Goal: Information Seeking & Learning: Learn about a topic

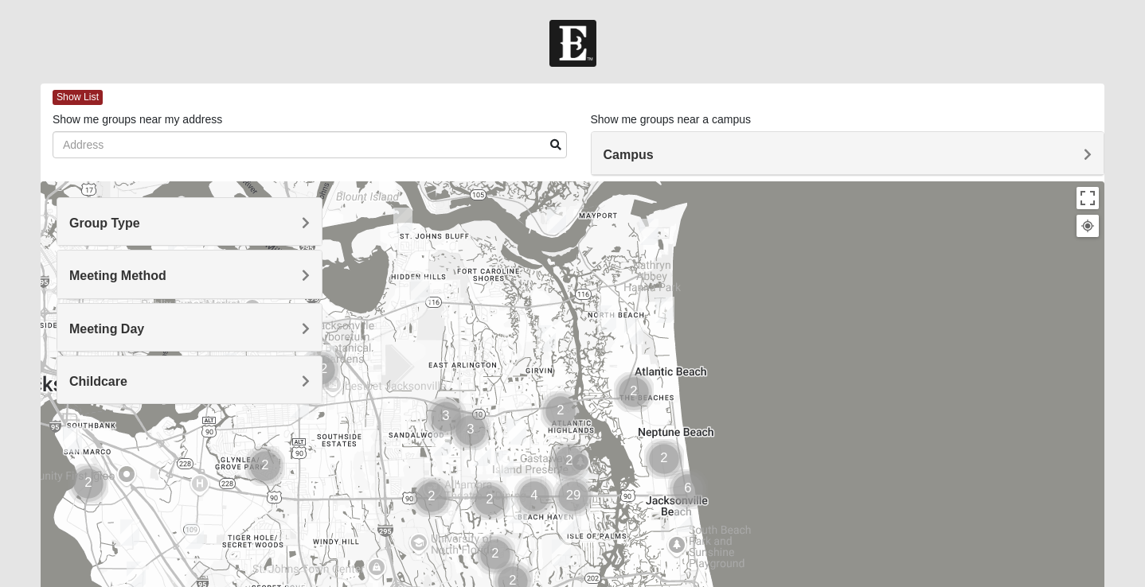
click at [653, 151] on span "Campus" at bounding box center [628, 155] width 50 height 14
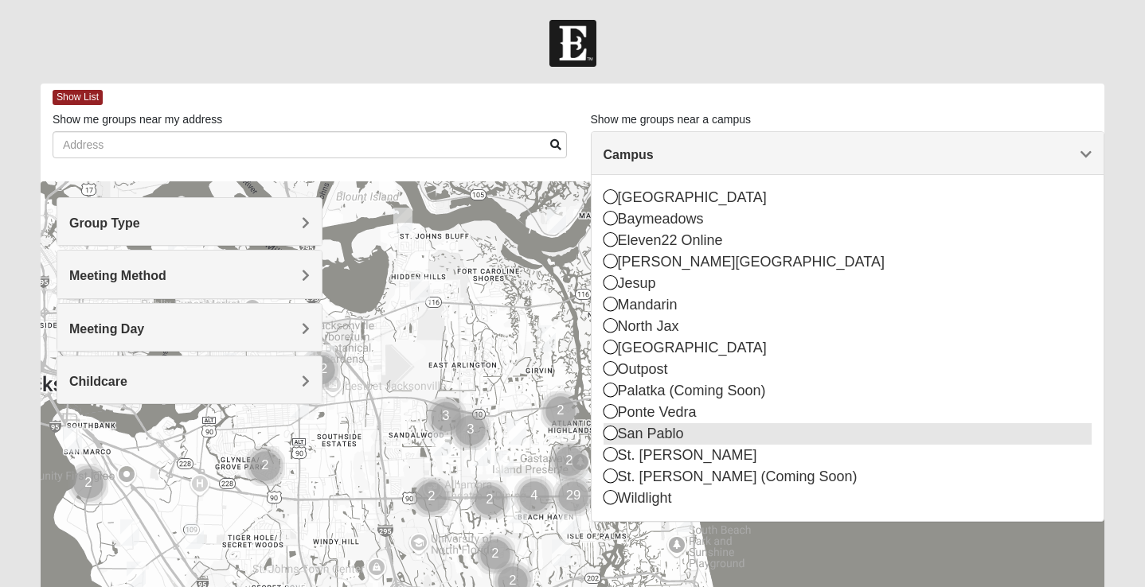
click at [613, 431] on icon at bounding box center [610, 433] width 14 height 14
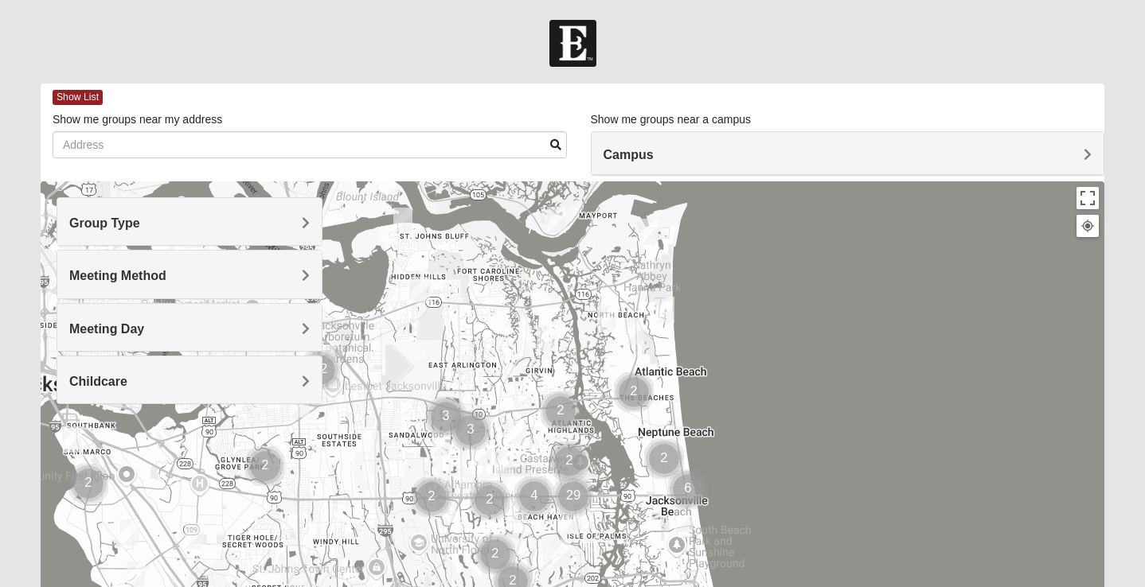
click at [166, 274] on span "Meeting Method" at bounding box center [117, 276] width 97 height 14
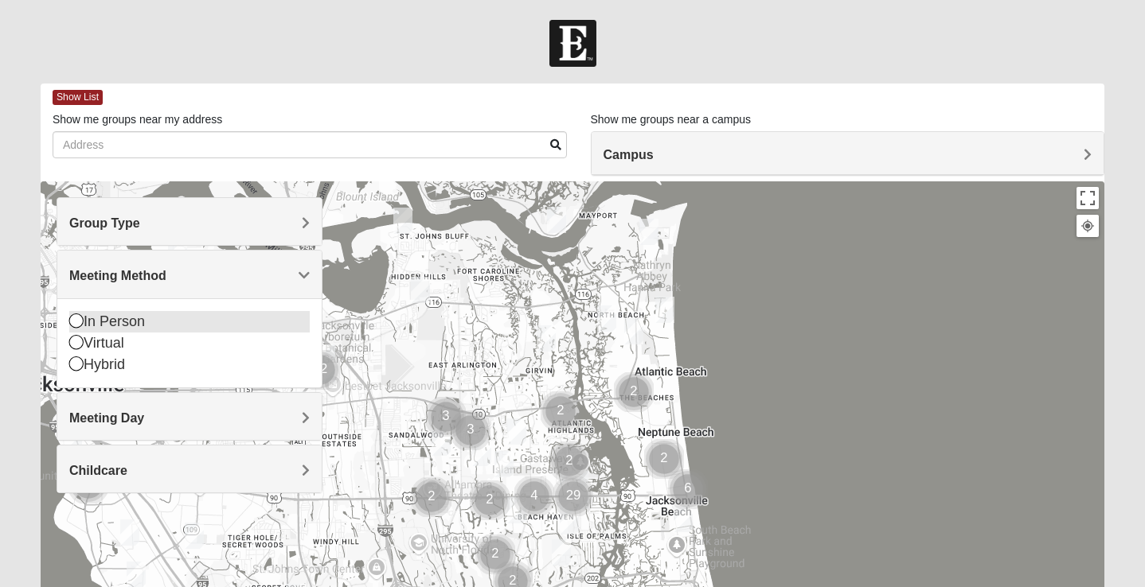
click at [75, 322] on icon at bounding box center [76, 321] width 14 height 14
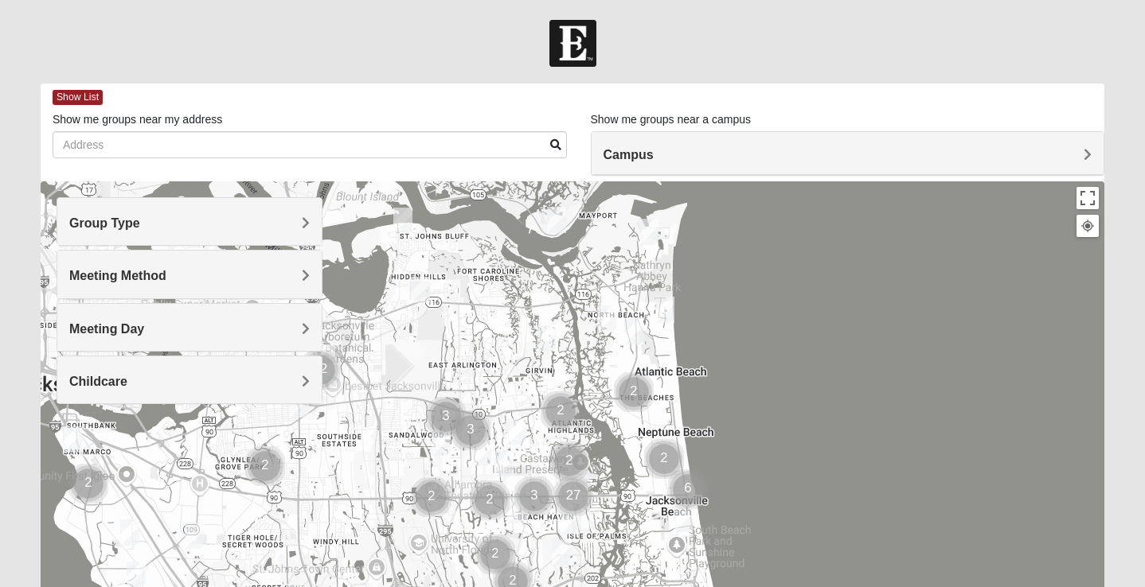
click at [805, 50] on div at bounding box center [572, 43] width 1145 height 47
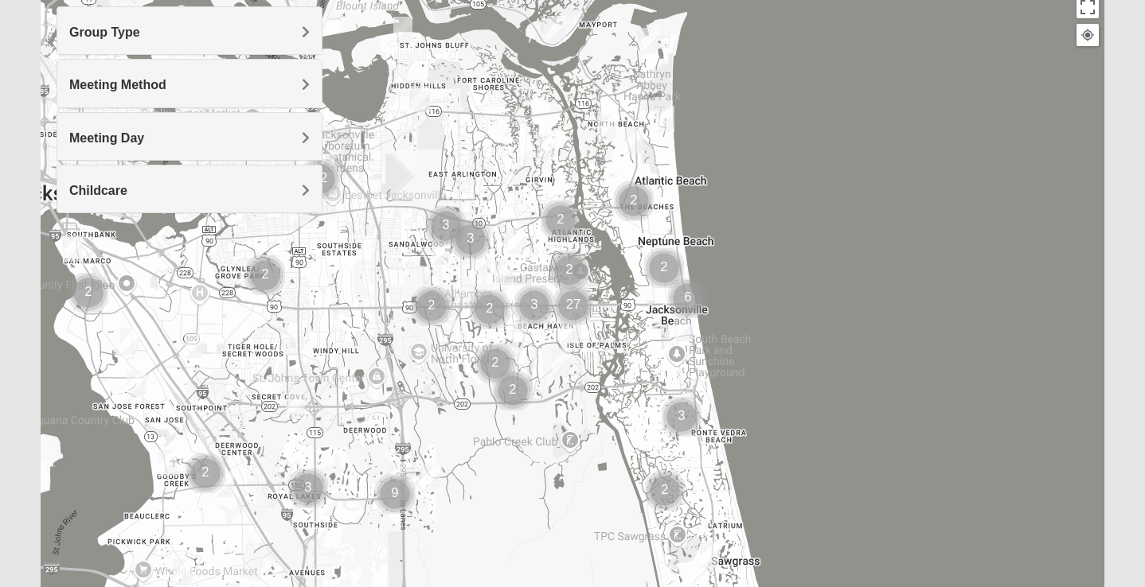
scroll to position [223, 0]
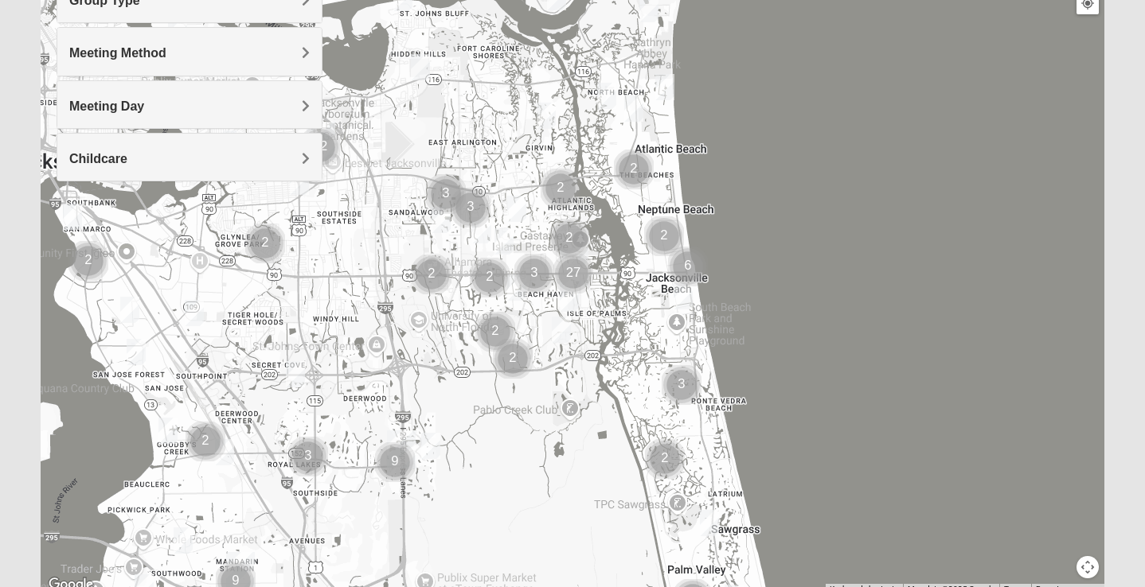
click at [535, 271] on img "Cluster of 3 groups" at bounding box center [534, 274] width 40 height 40
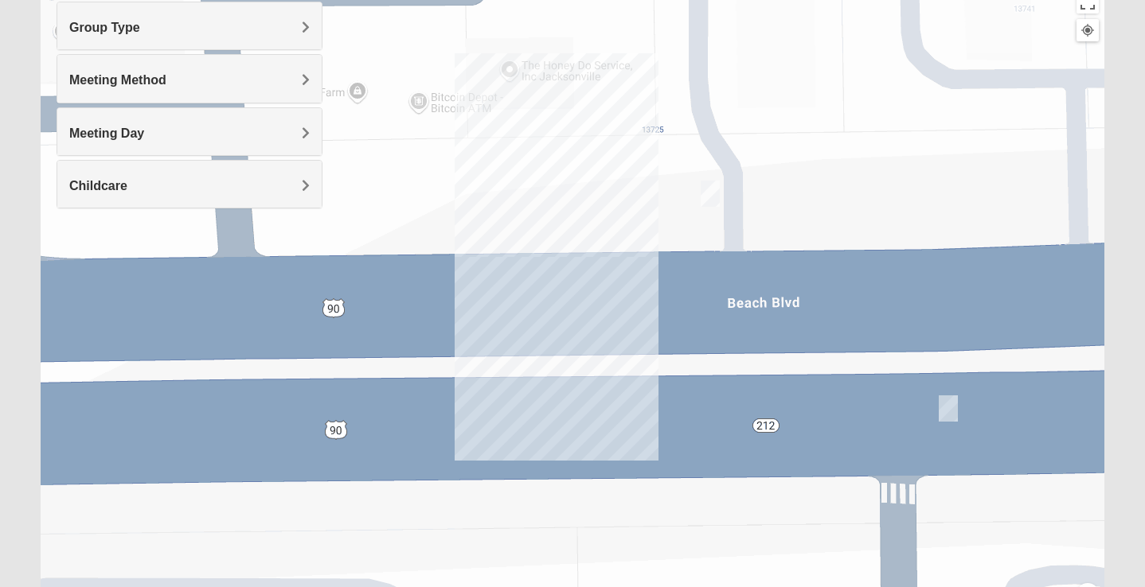
scroll to position [193, 0]
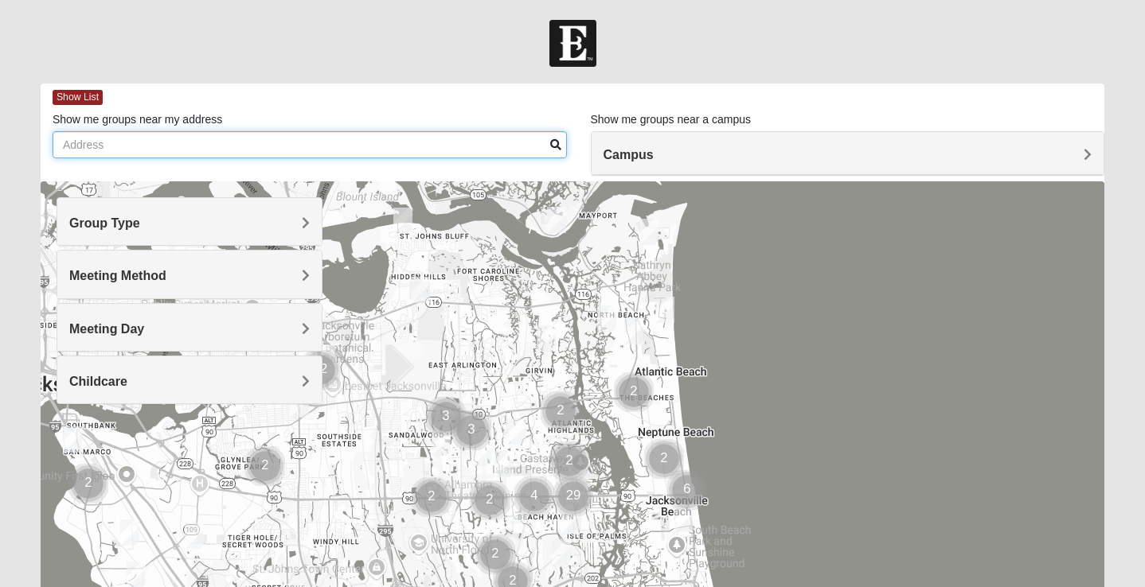
click at [130, 147] on input "Show me groups near my address" at bounding box center [310, 144] width 514 height 27
type input "32246"
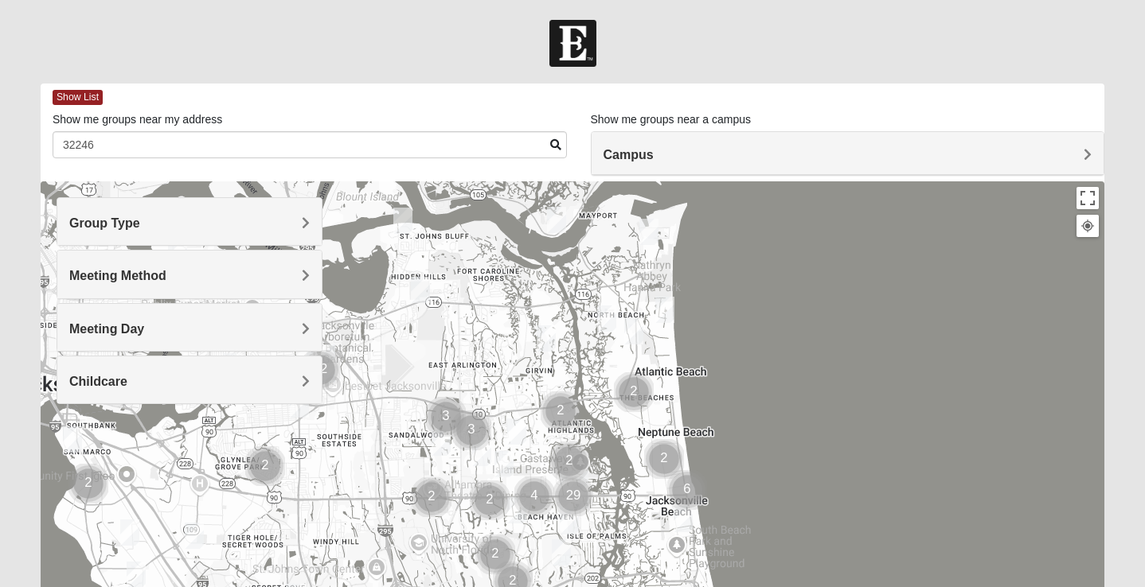
click at [553, 146] on span at bounding box center [555, 144] width 11 height 11
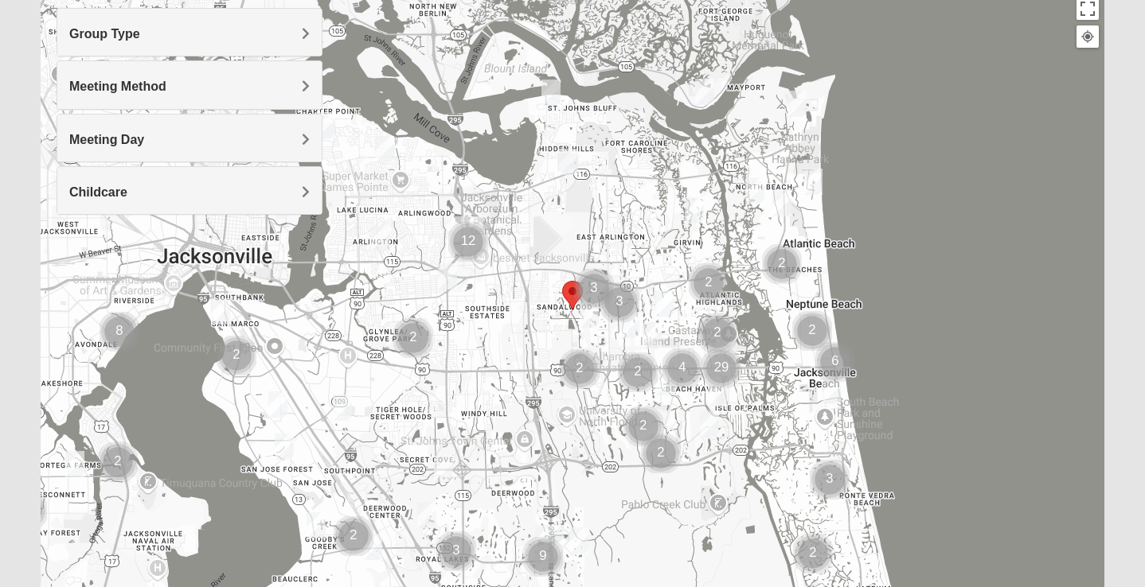
scroll to position [191, 0]
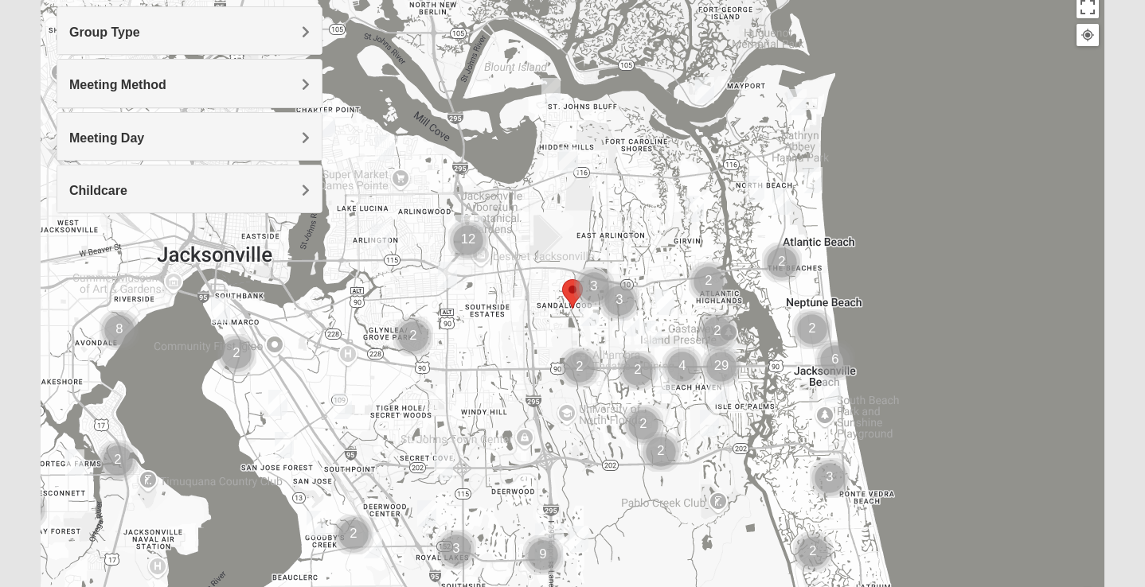
click at [562, 279] on area "Selected Address" at bounding box center [562, 279] width 0 height 0
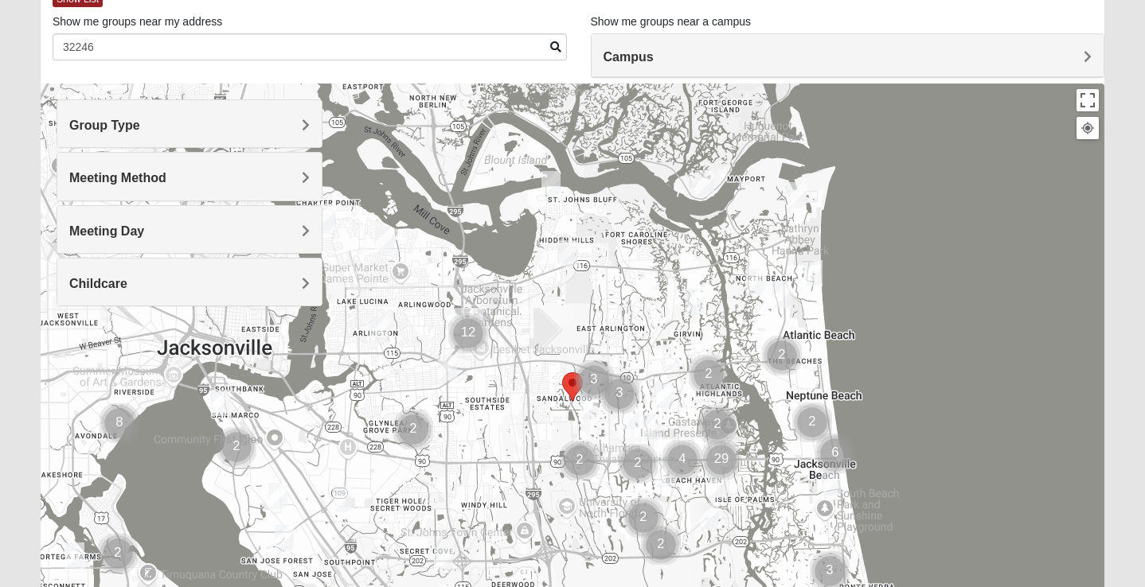
scroll to position [127, 0]
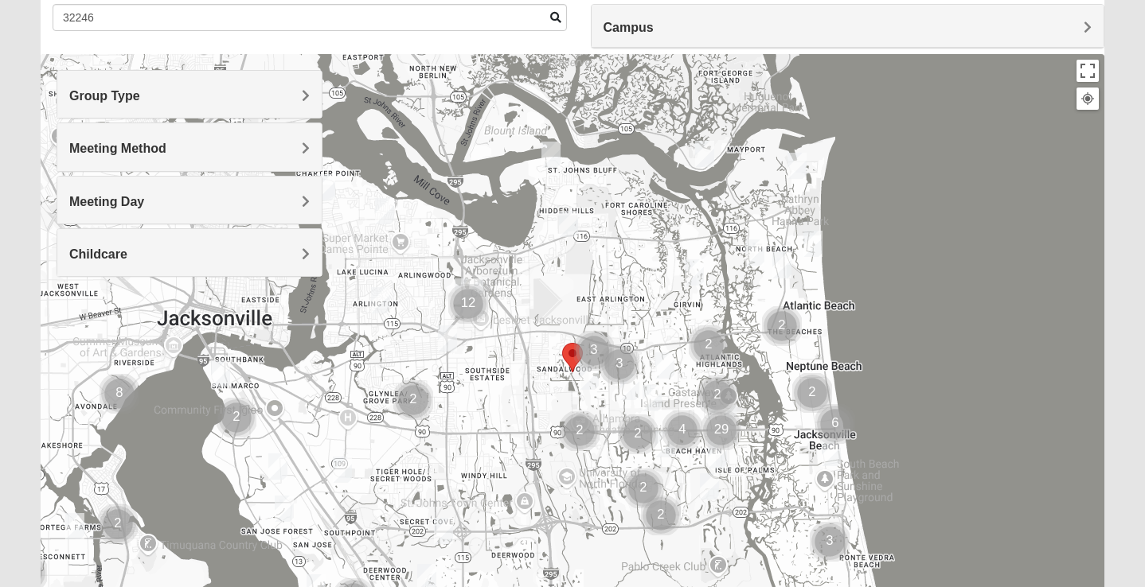
click at [590, 373] on img "Mens Haines 32246" at bounding box center [588, 377] width 19 height 26
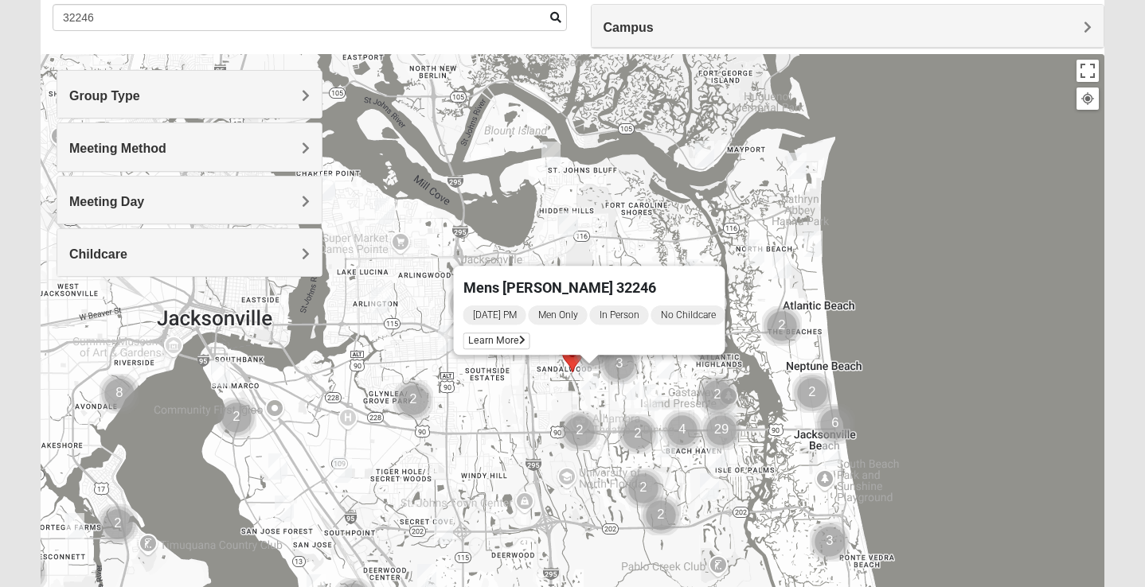
click at [629, 384] on img "Cluster of 3 groups" at bounding box center [619, 365] width 40 height 40
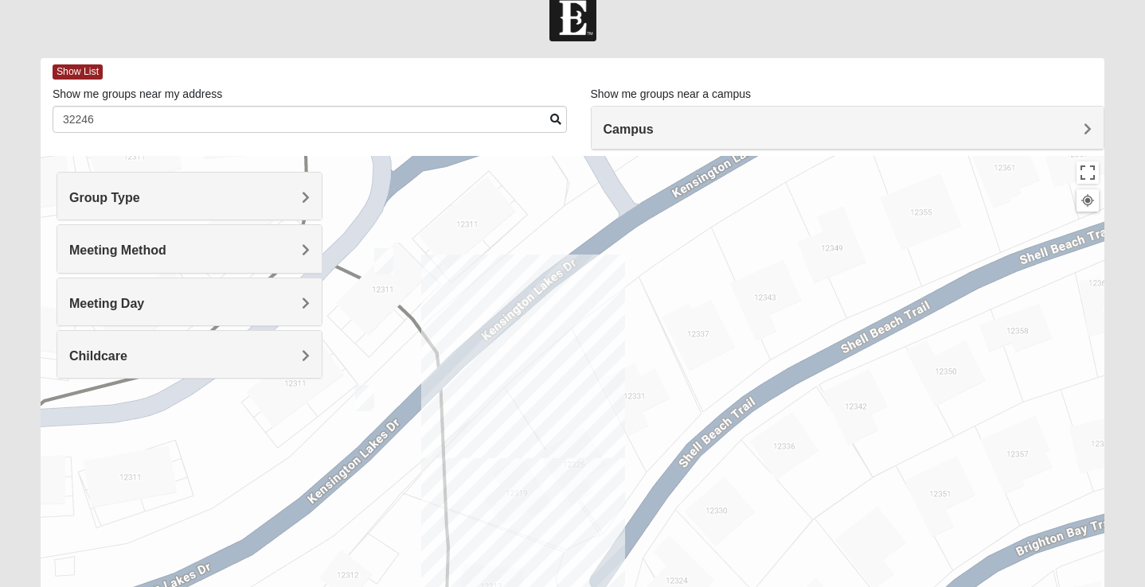
scroll to position [0, 0]
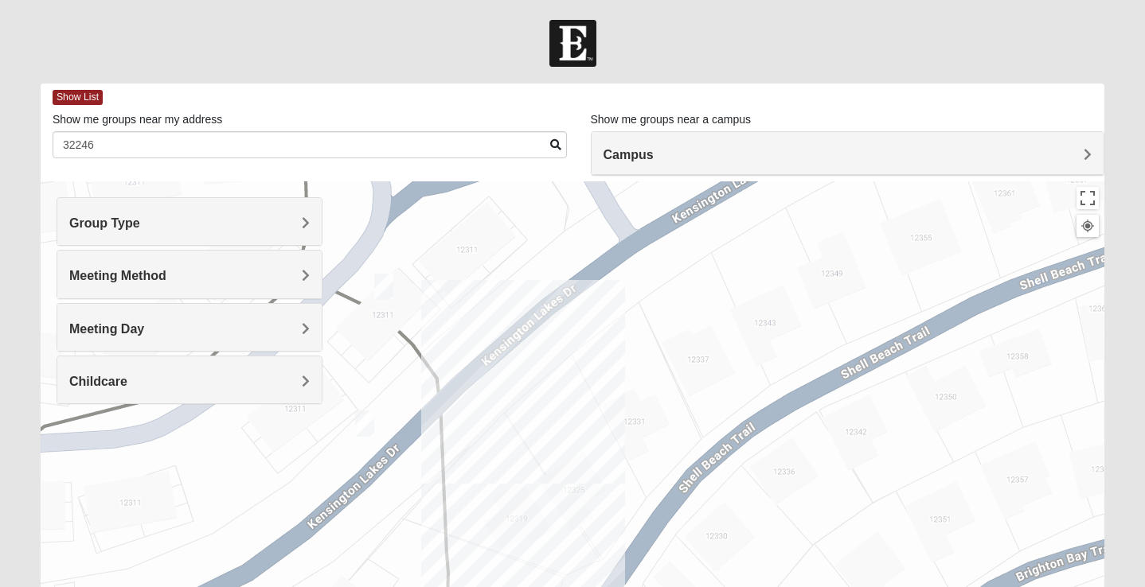
click at [554, 146] on span at bounding box center [555, 144] width 11 height 11
click at [70, 93] on span "Show List" at bounding box center [78, 97] width 50 height 15
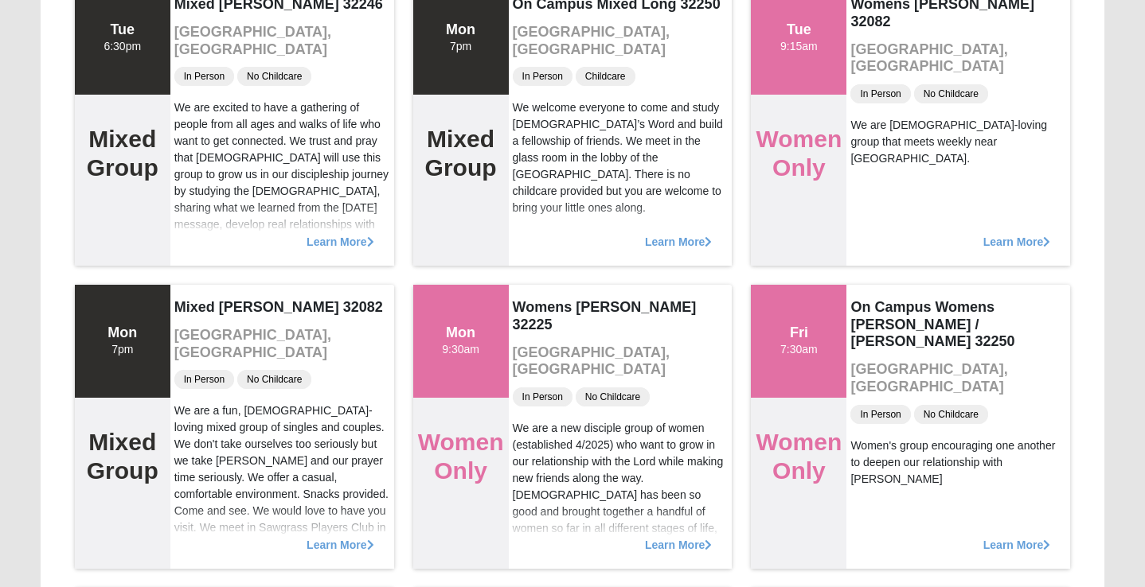
scroll to position [860, 0]
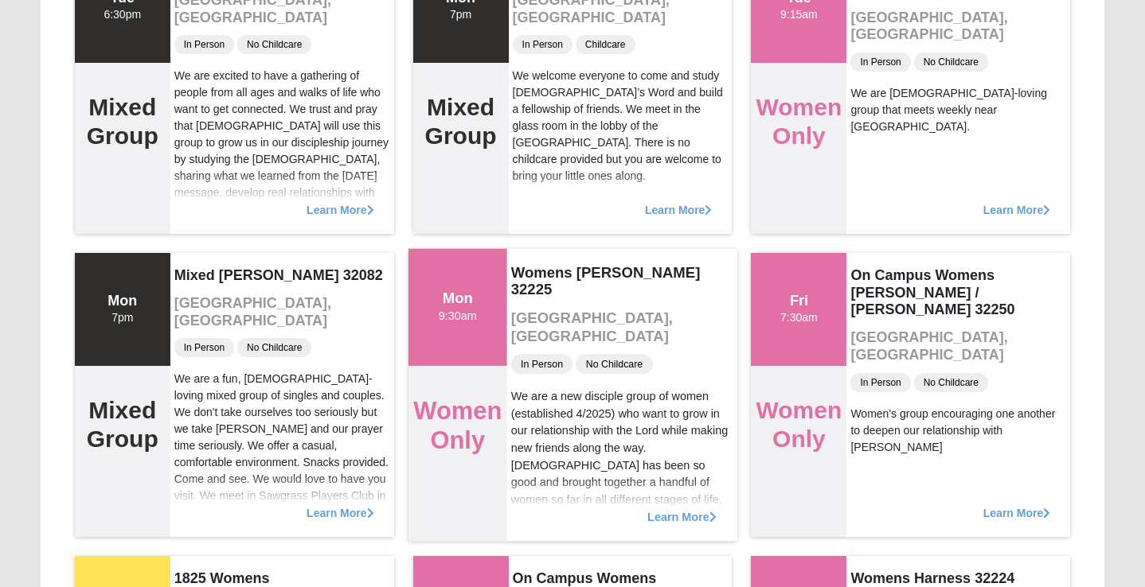
click at [677, 509] on span "Learn More" at bounding box center [681, 509] width 69 height 0
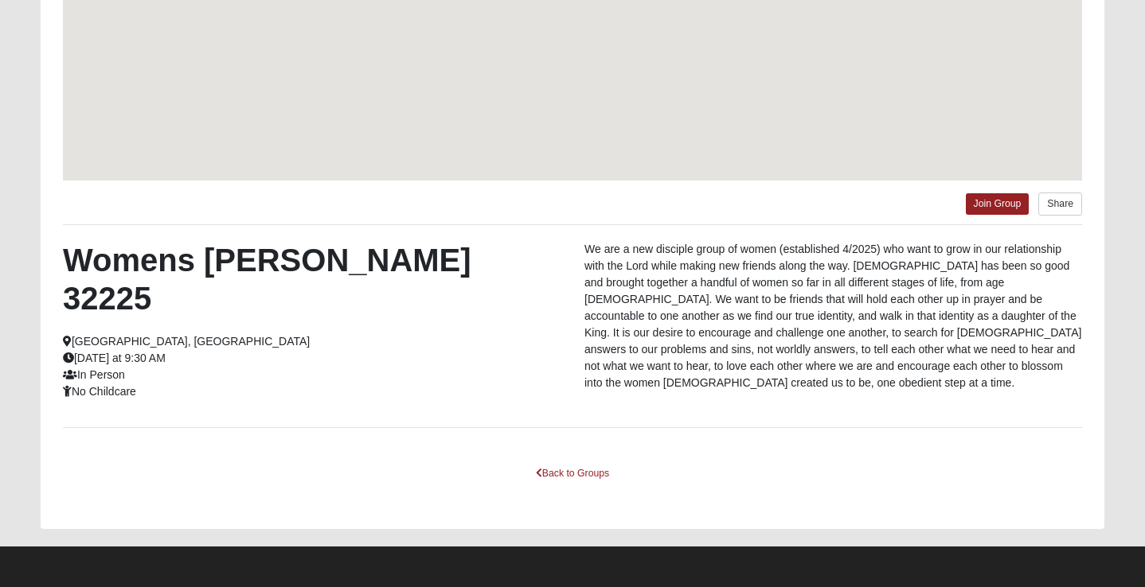
scroll to position [283, 0]
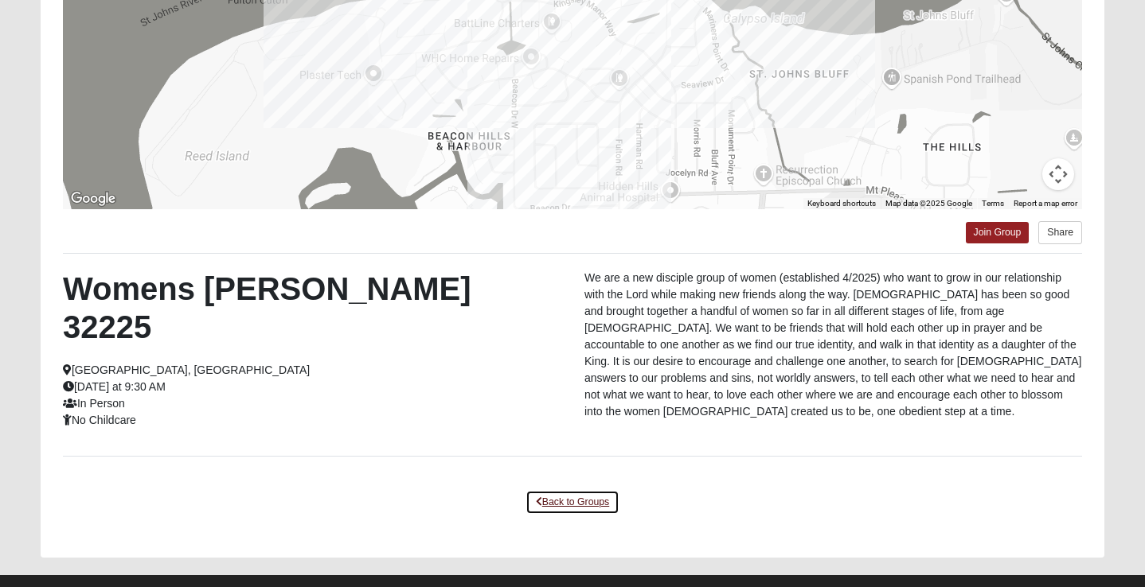
click at [564, 490] on link "Back to Groups" at bounding box center [572, 502] width 94 height 25
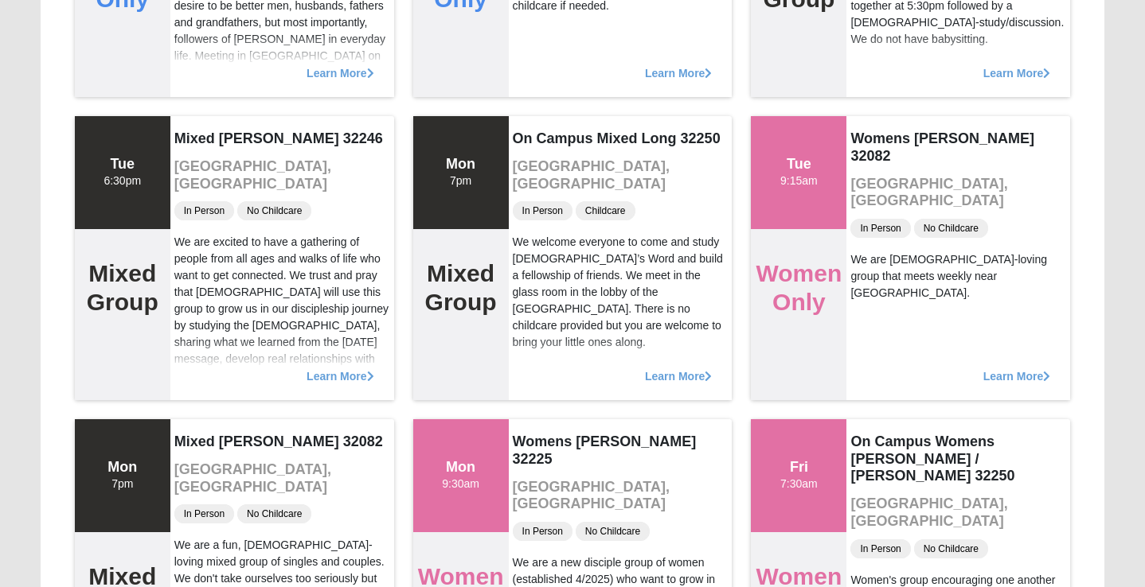
scroll to position [697, 0]
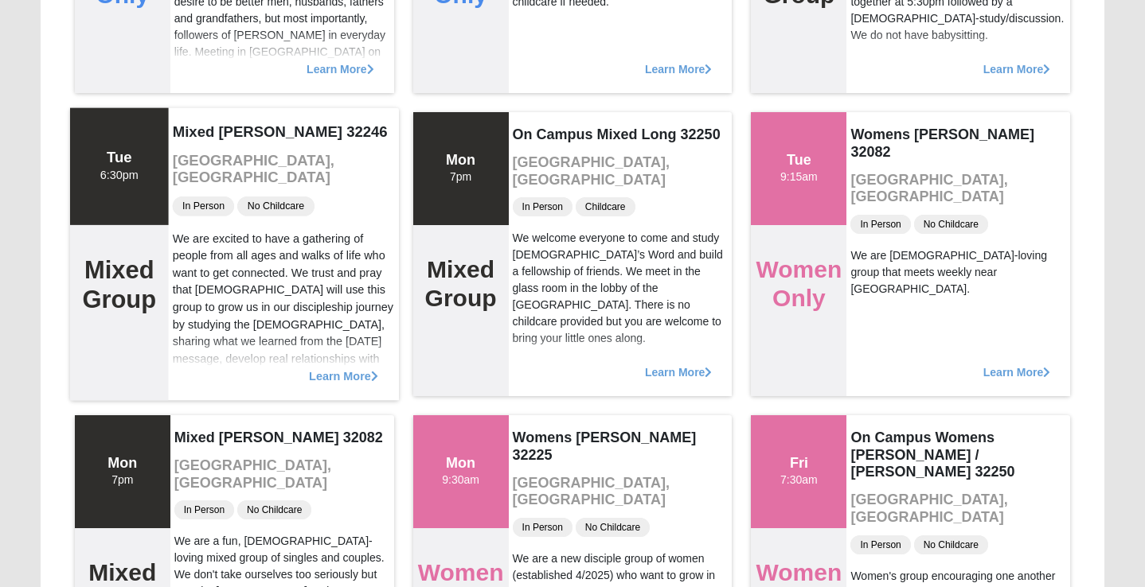
click at [337, 368] on span "Learn More" at bounding box center [343, 368] width 69 height 0
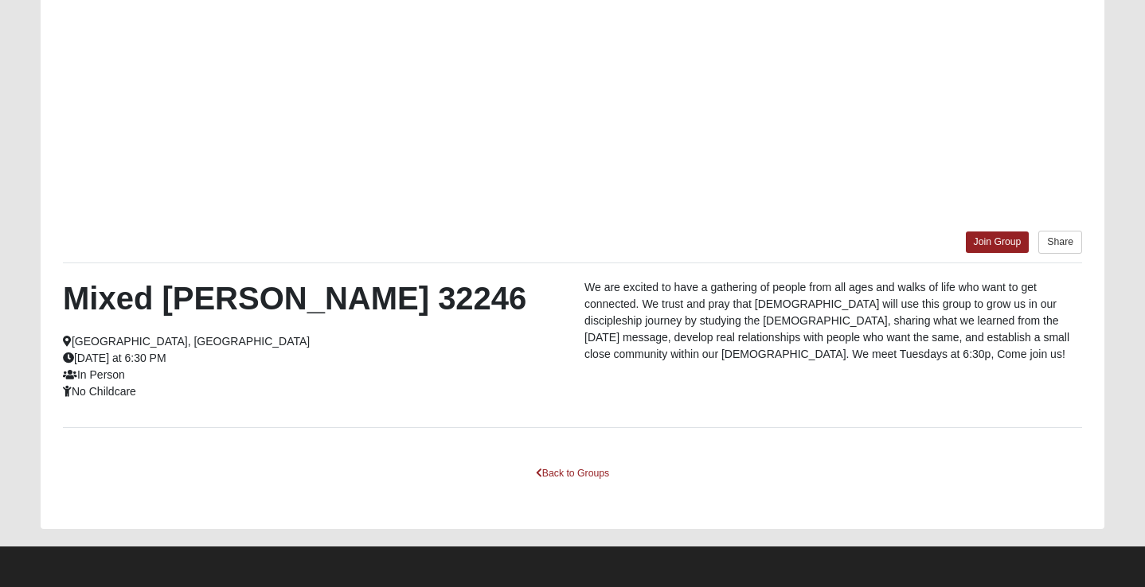
scroll to position [274, 0]
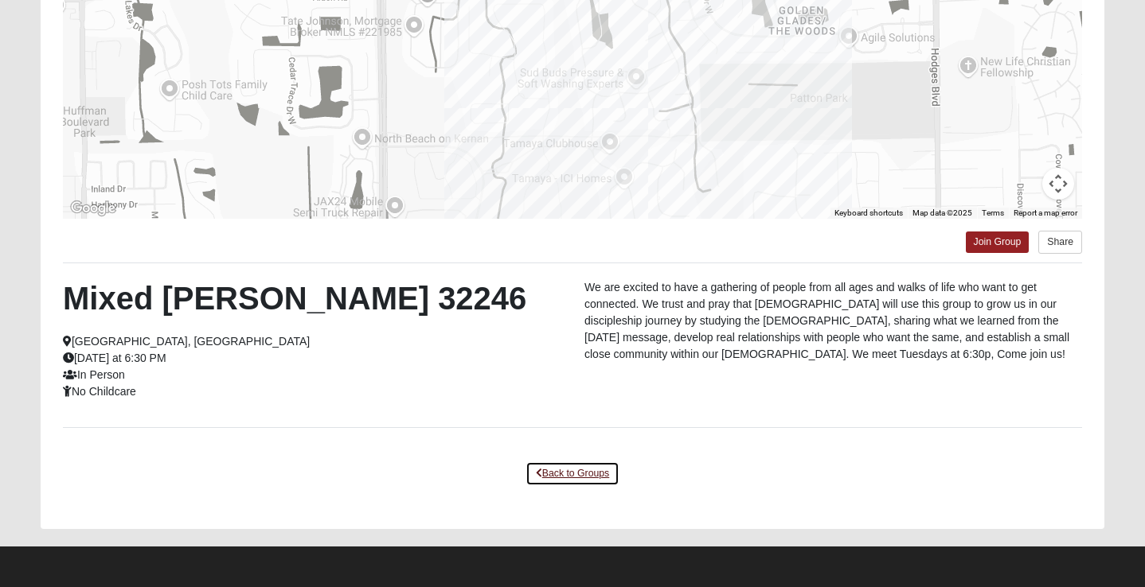
click at [567, 473] on link "Back to Groups" at bounding box center [572, 474] width 94 height 25
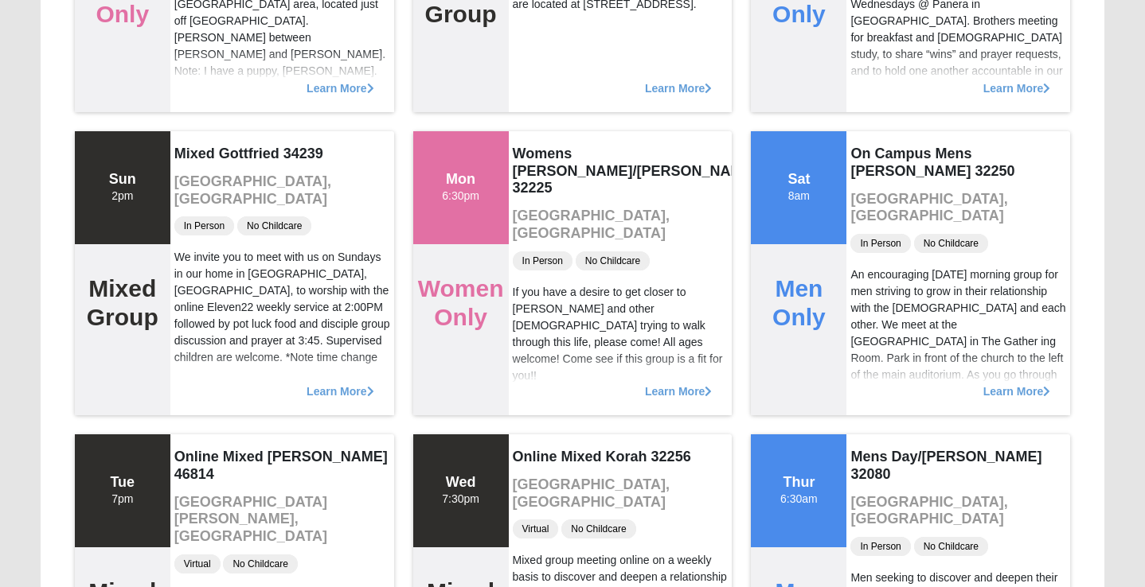
scroll to position [4349, 0]
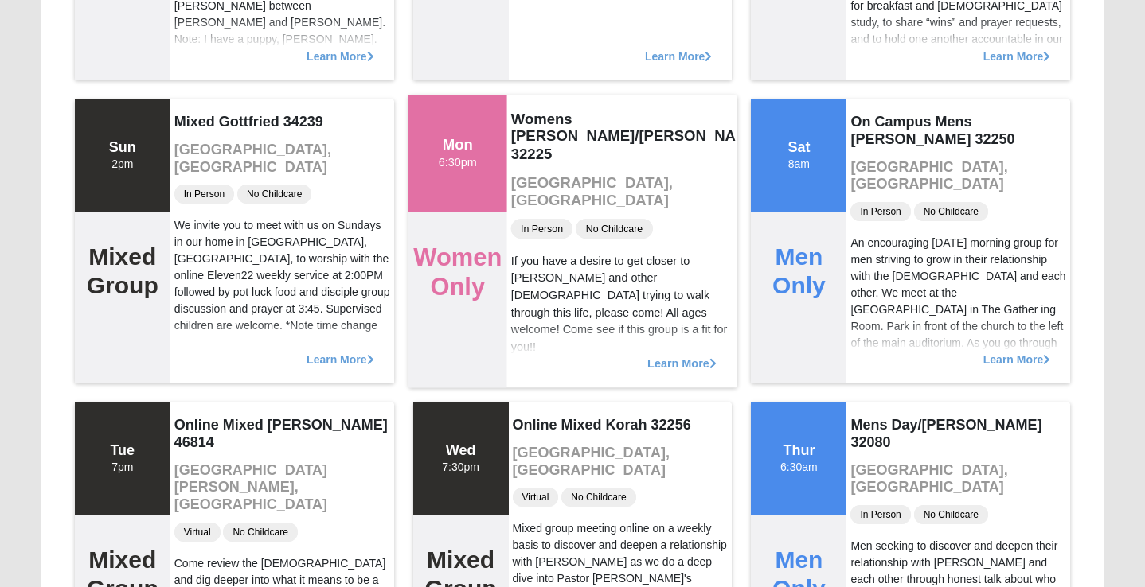
click at [677, 355] on span "Learn More" at bounding box center [681, 355] width 69 height 0
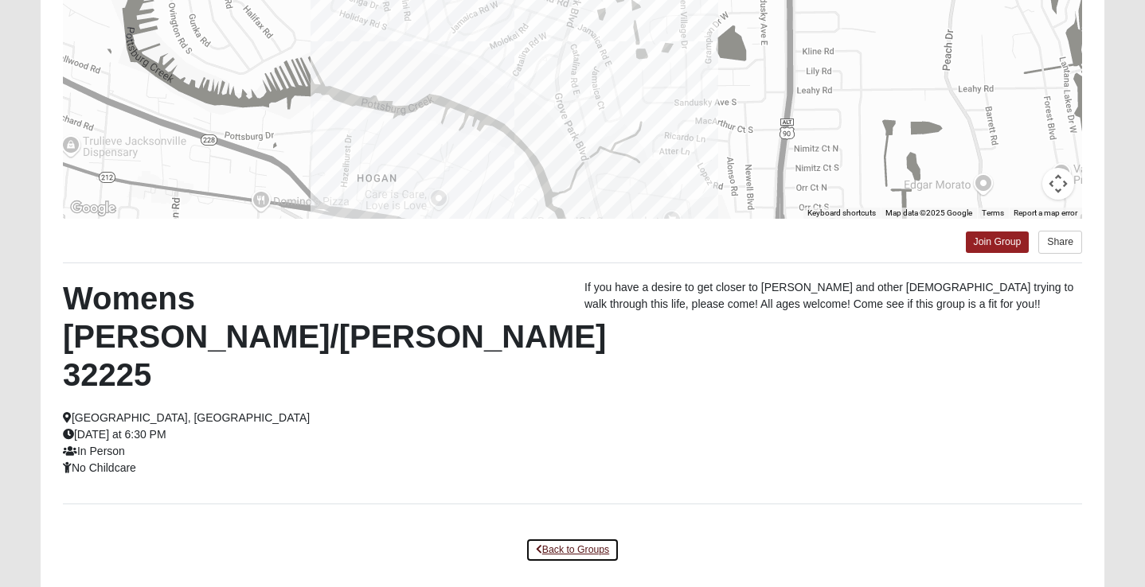
click at [561, 538] on link "Back to Groups" at bounding box center [572, 550] width 94 height 25
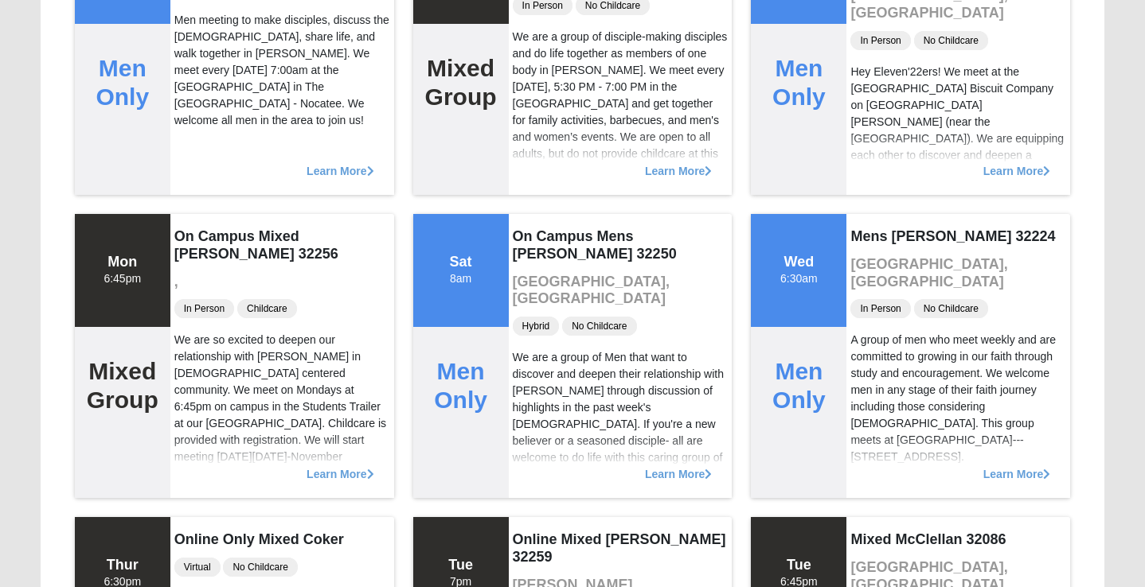
scroll to position [2725, 0]
